Goal: Information Seeking & Learning: Find specific page/section

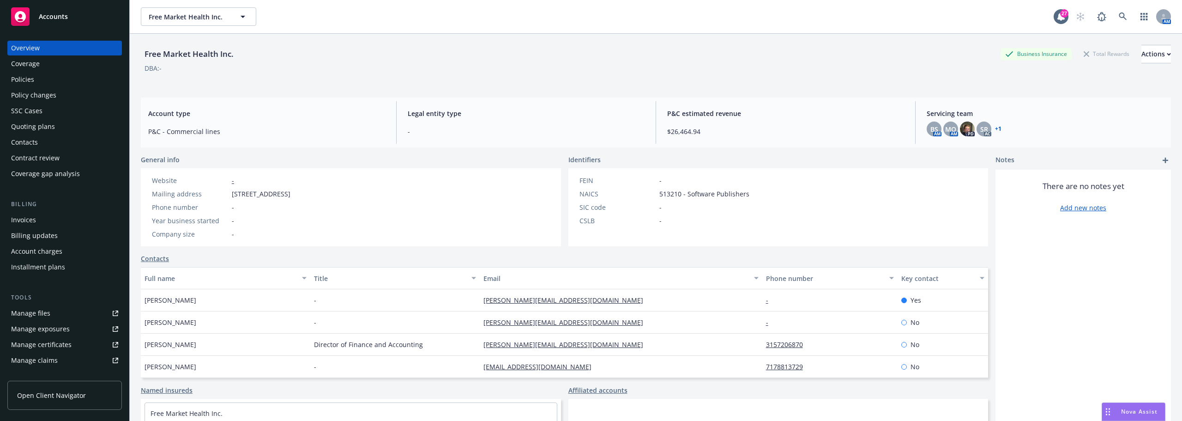
click at [45, 105] on div "SSC Cases" at bounding box center [64, 110] width 107 height 15
click at [47, 100] on div "Policy changes" at bounding box center [33, 95] width 45 height 15
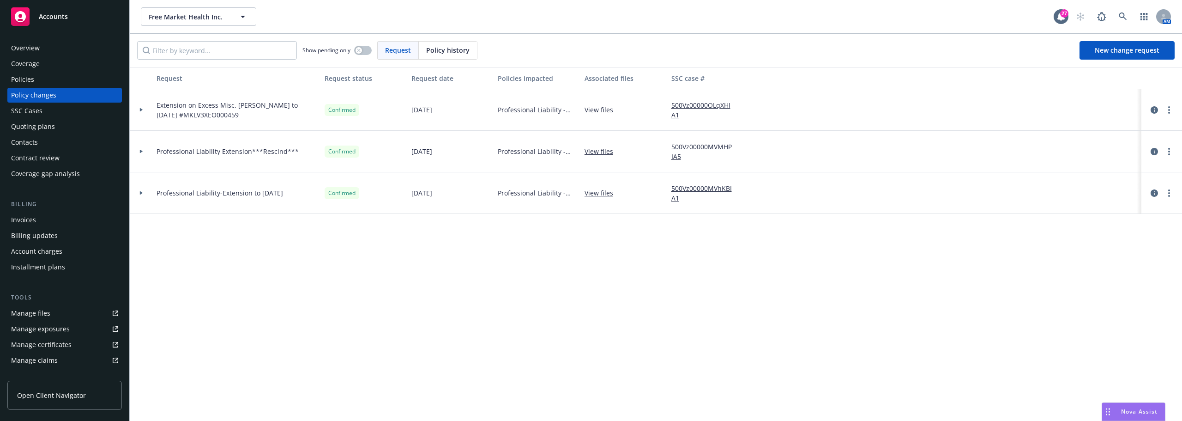
click at [217, 119] on span "Extension on Excess Misc. Prof Liab to 9-25-25 #MKLV3XEO000459" at bounding box center [237, 109] width 161 height 19
click at [220, 109] on span "Extension on Excess Misc. Prof Liab to 9-25-25 #MKLV3XEO000459" at bounding box center [237, 109] width 161 height 19
click at [82, 122] on div "Quoting plans" at bounding box center [64, 126] width 107 height 15
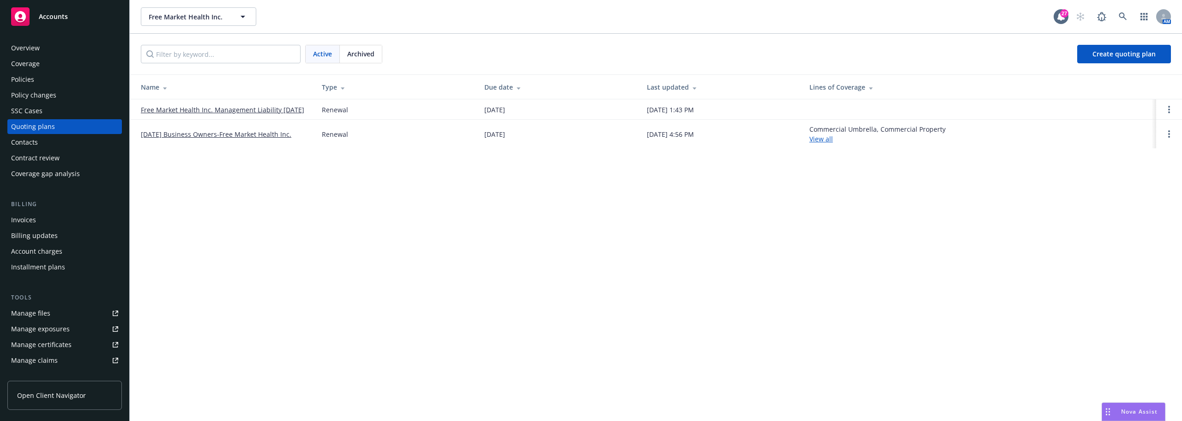
click at [241, 107] on link "Free Market Health Inc. Management Liability [DATE]" at bounding box center [222, 110] width 163 height 10
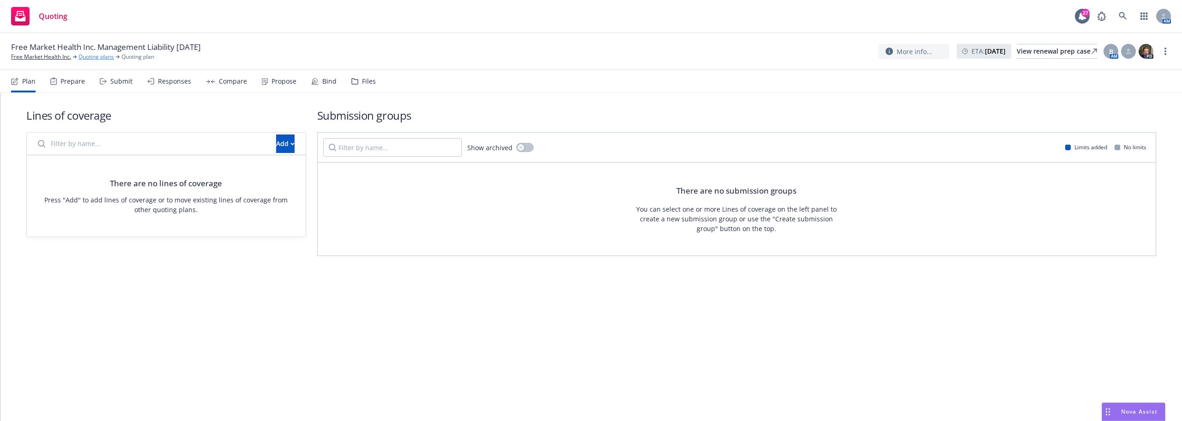
click at [85, 59] on link "Quoting plans" at bounding box center [97, 57] width 36 height 8
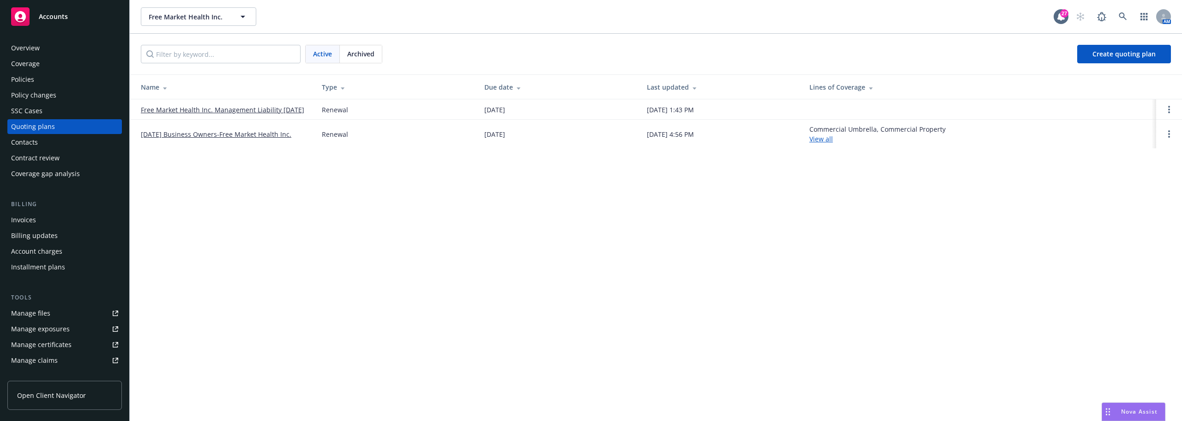
click at [47, 83] on div "Policies" at bounding box center [64, 79] width 107 height 15
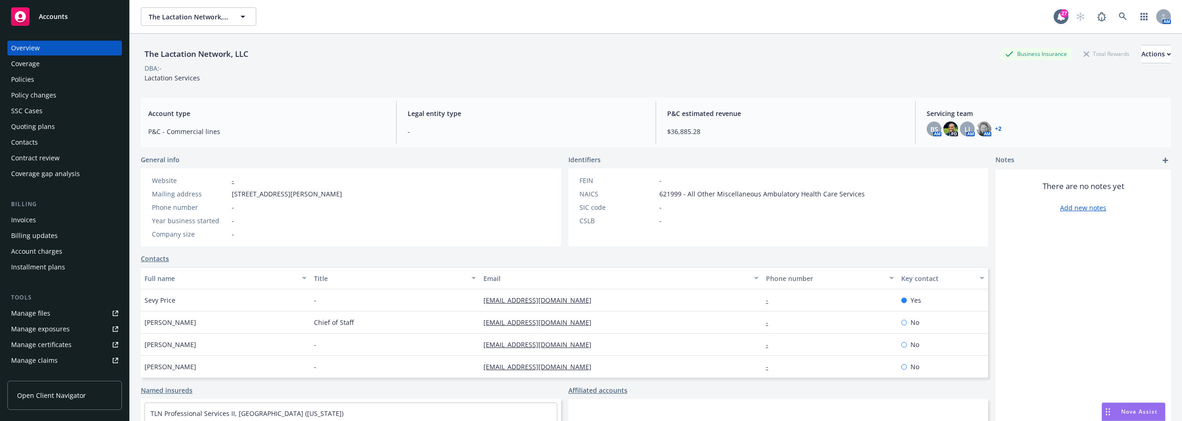
click at [12, 76] on div "Policies" at bounding box center [22, 79] width 23 height 15
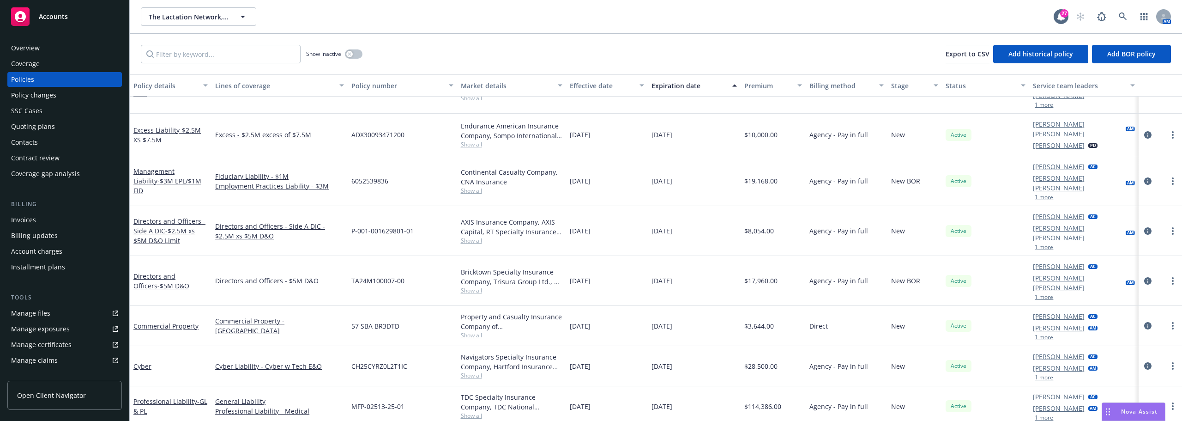
scroll to position [110, 0]
click at [173, 397] on link "Professional Liability - GL & PL" at bounding box center [170, 406] width 74 height 18
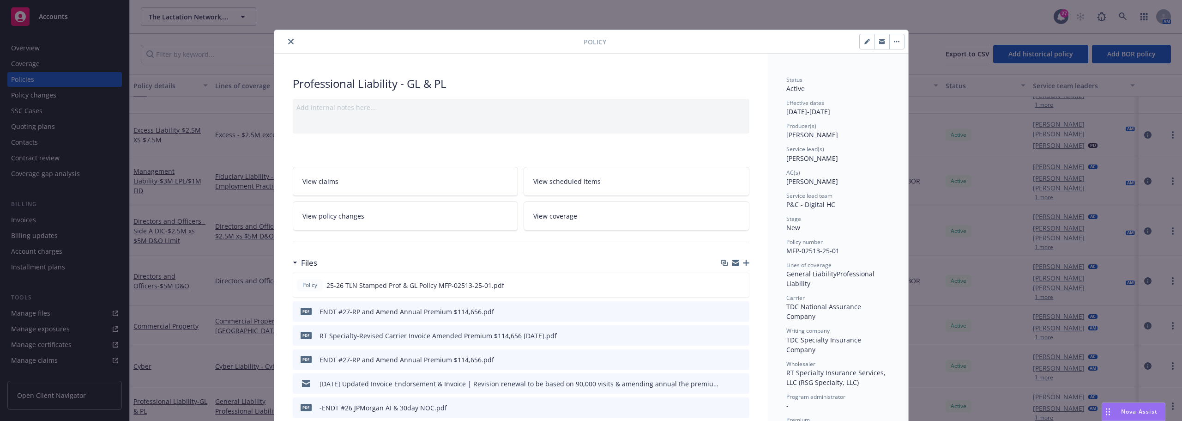
scroll to position [92, 0]
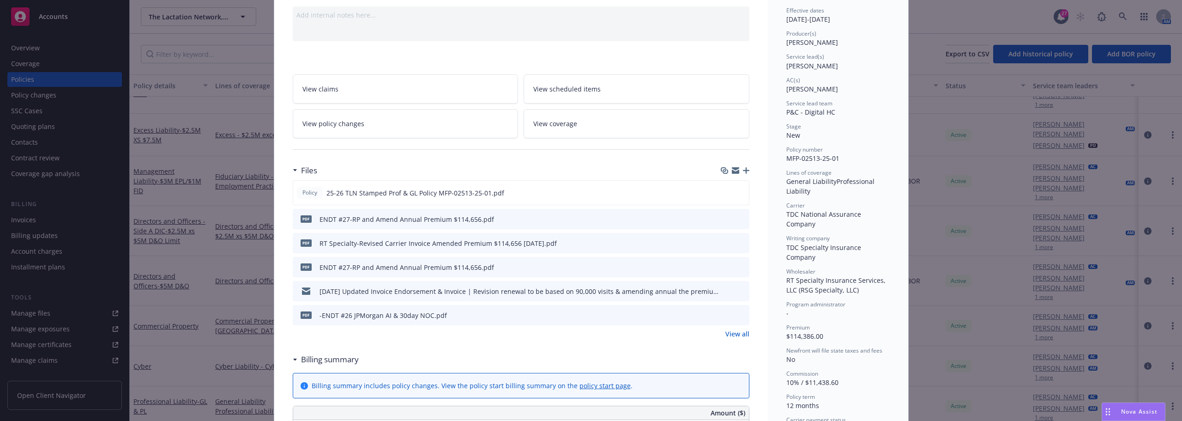
click at [738, 242] on icon "preview file" at bounding box center [741, 242] width 8 height 6
